Goal: Browse casually

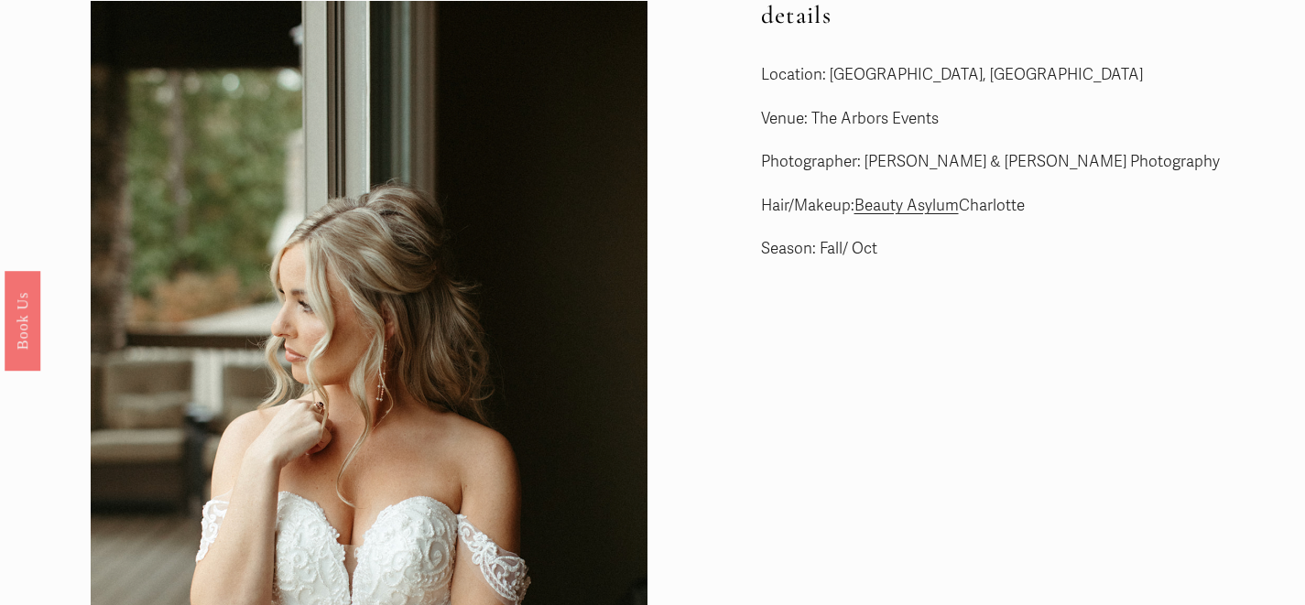
scroll to position [61, 0]
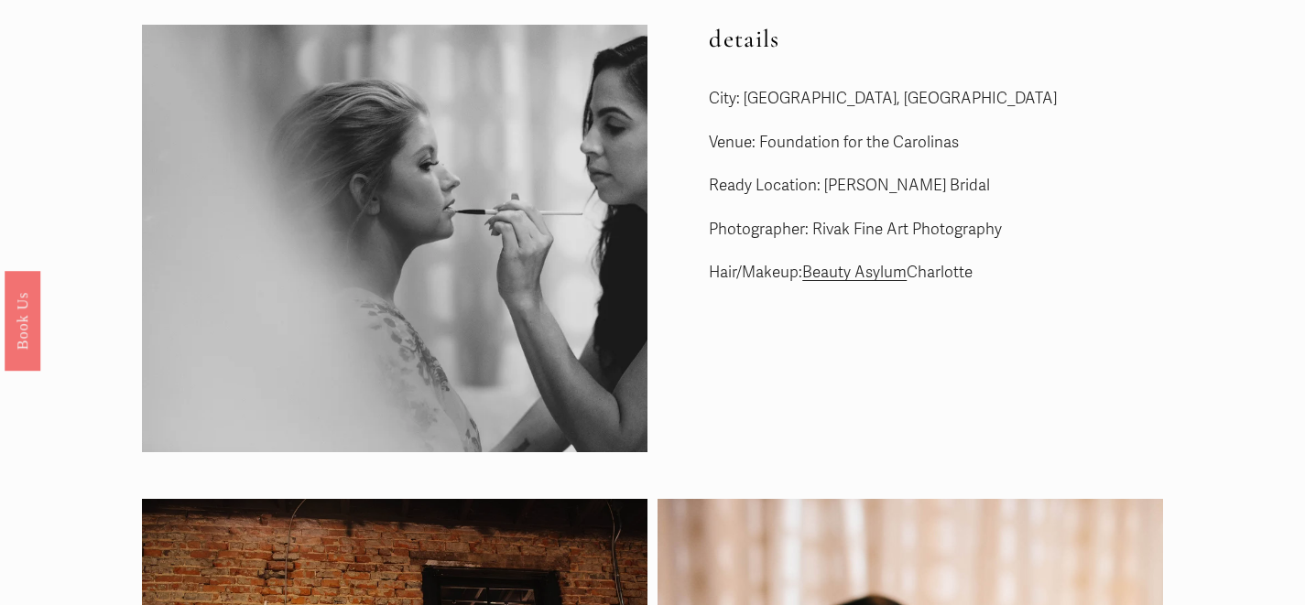
scroll to position [79, 0]
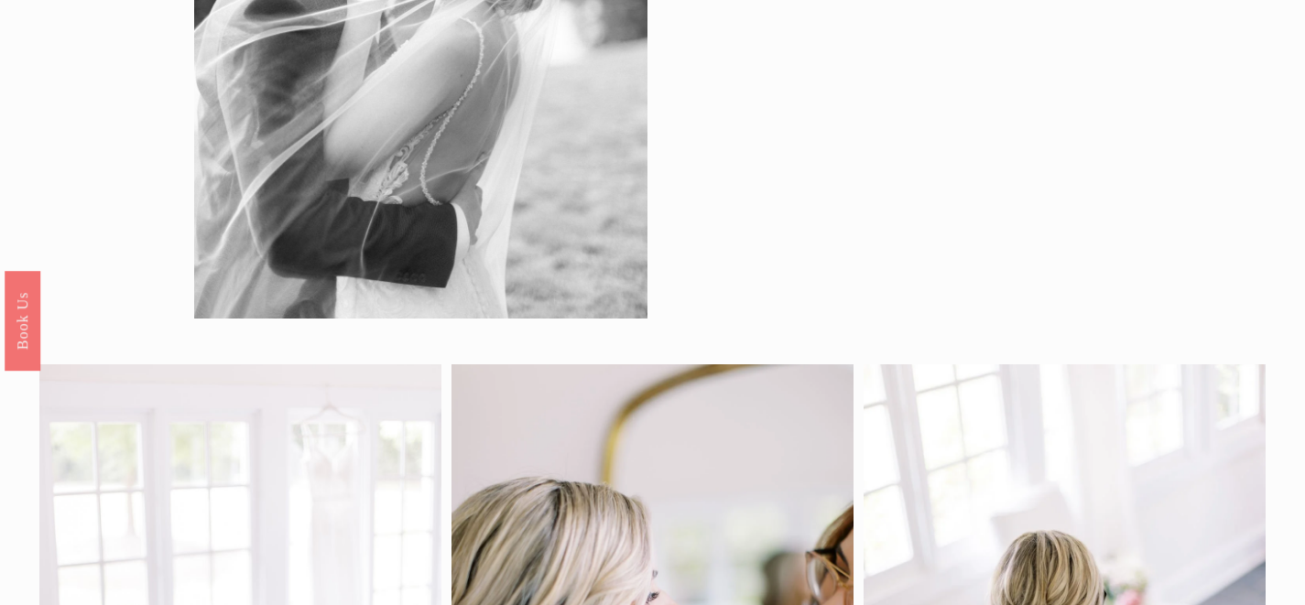
scroll to position [65, 0]
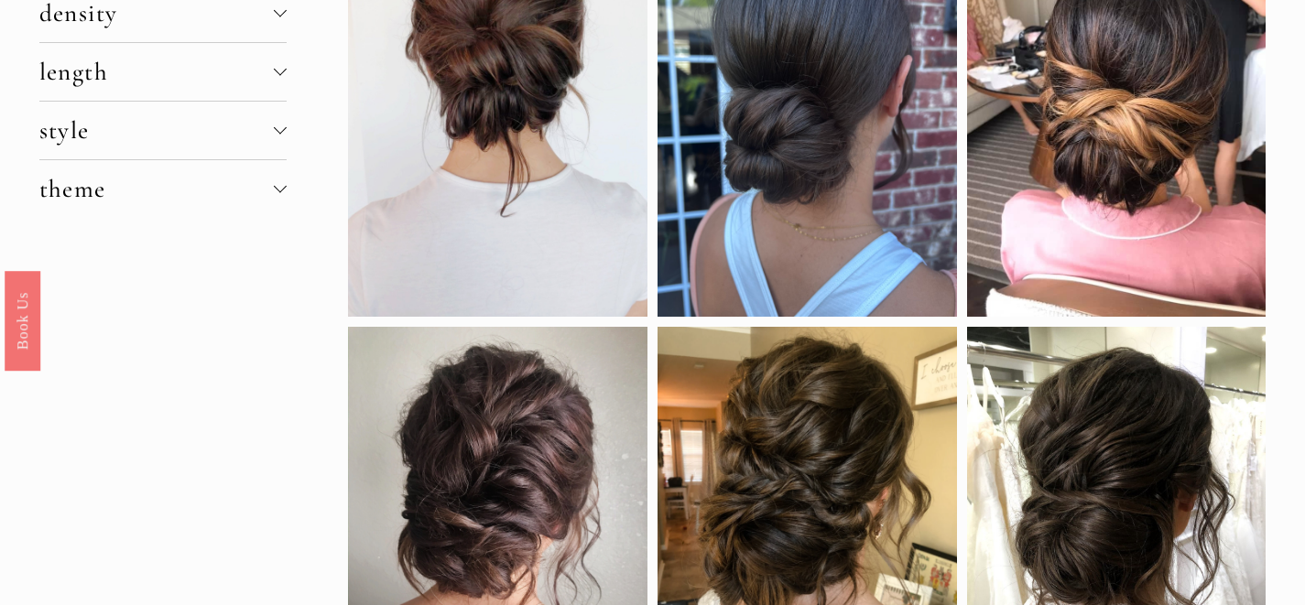
scroll to position [40, 0]
